Goal: Check status: Check status

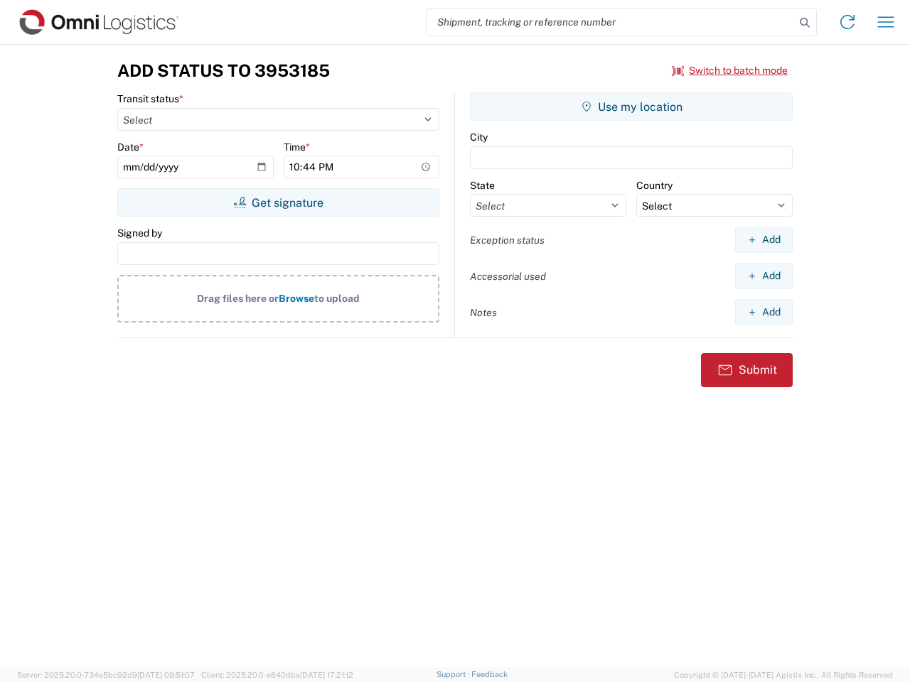
click at [611, 22] on input "search" at bounding box center [610, 22] width 368 height 27
click at [805, 23] on icon at bounding box center [805, 23] width 20 height 20
click at [847, 22] on icon at bounding box center [847, 22] width 23 height 23
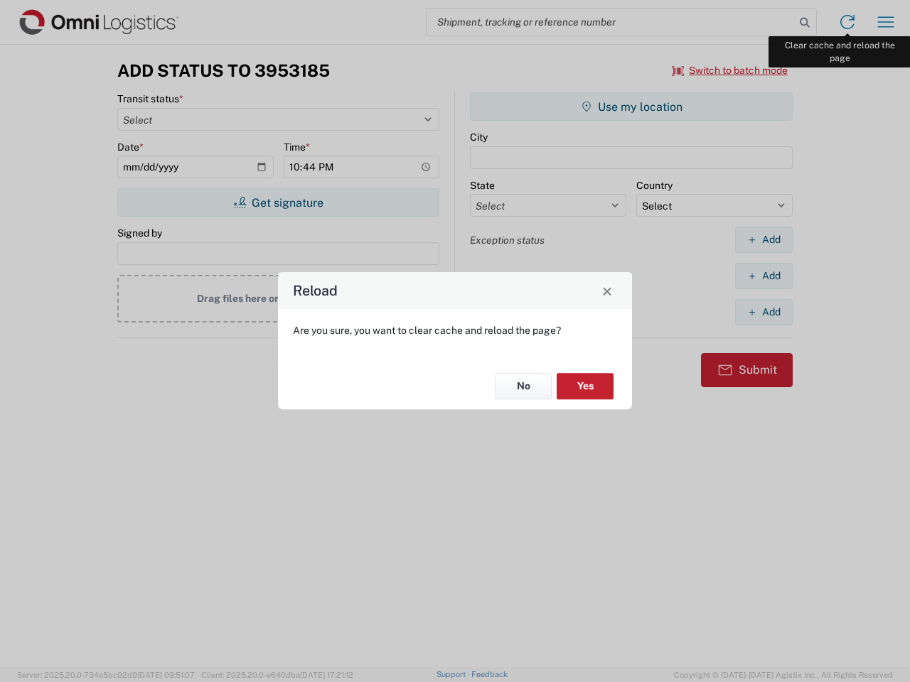
click at [886, 22] on div "Reload Are you sure, you want to clear cache and reload the page? No Yes" at bounding box center [455, 341] width 910 height 682
click at [730, 70] on div "Reload Are you sure, you want to clear cache and reload the page? No Yes" at bounding box center [455, 341] width 910 height 682
click at [278, 203] on div "Reload Are you sure, you want to clear cache and reload the page? No Yes" at bounding box center [455, 341] width 910 height 682
click at [631, 107] on div "Reload Are you sure, you want to clear cache and reload the page? No Yes" at bounding box center [455, 341] width 910 height 682
click at [763, 240] on div "Reload Are you sure, you want to clear cache and reload the page? No Yes" at bounding box center [455, 341] width 910 height 682
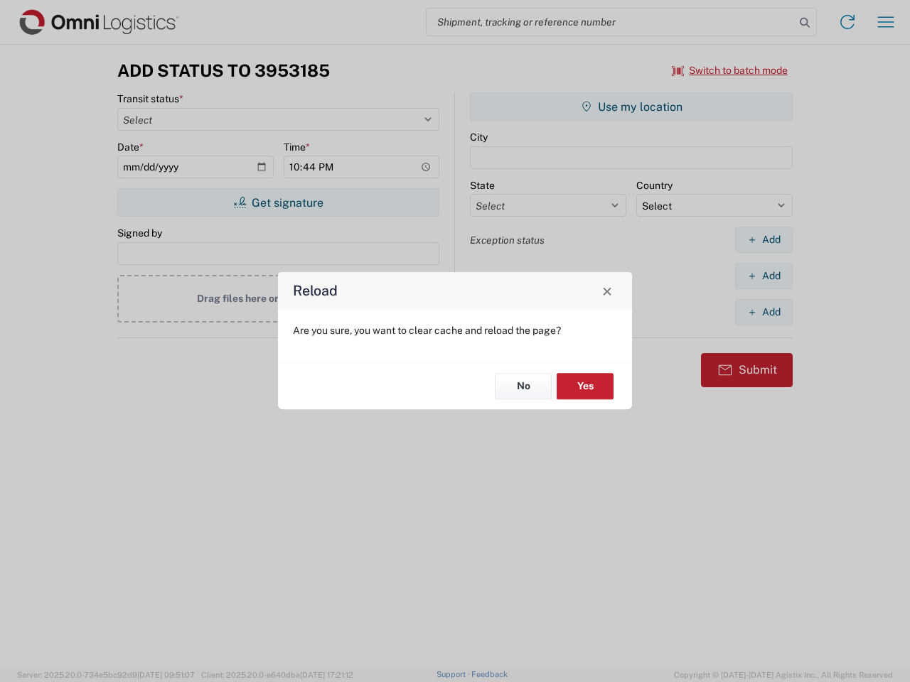
click at [763, 276] on div "Reload Are you sure, you want to clear cache and reload the page? No Yes" at bounding box center [455, 341] width 910 height 682
click at [763, 312] on div "Reload Are you sure, you want to clear cache and reload the page? No Yes" at bounding box center [455, 341] width 910 height 682
